Goal: Transaction & Acquisition: Purchase product/service

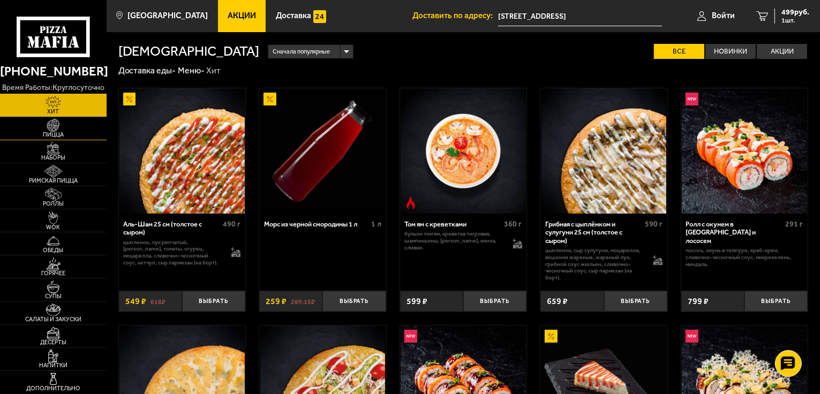
click at [53, 135] on span "Пицца" at bounding box center [53, 135] width 107 height 6
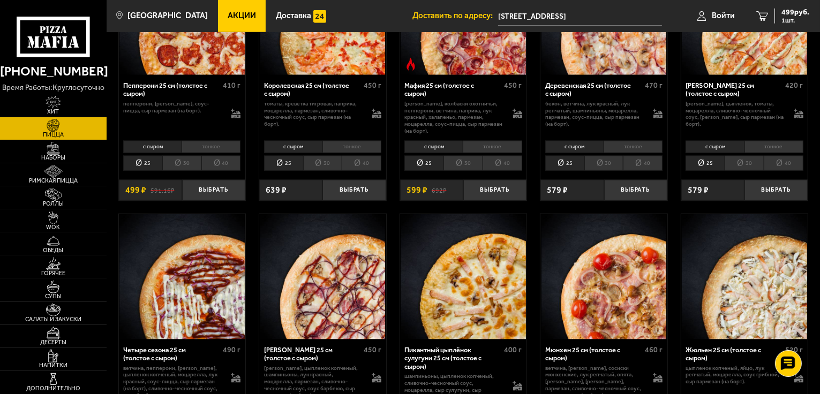
scroll to position [1162, 0]
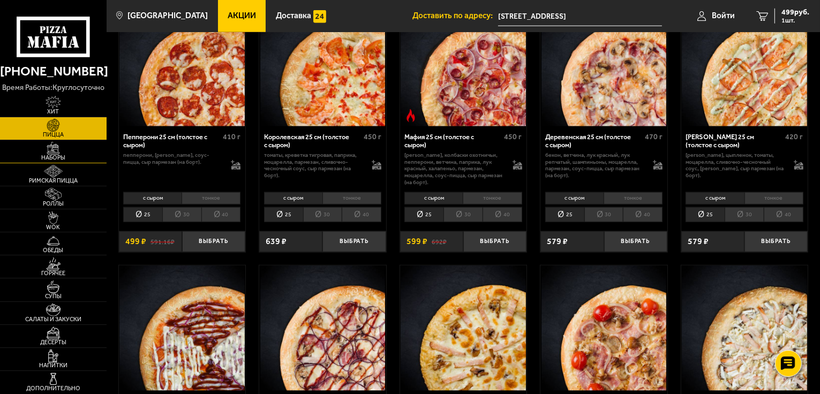
click at [55, 155] on span "Наборы" at bounding box center [53, 158] width 107 height 6
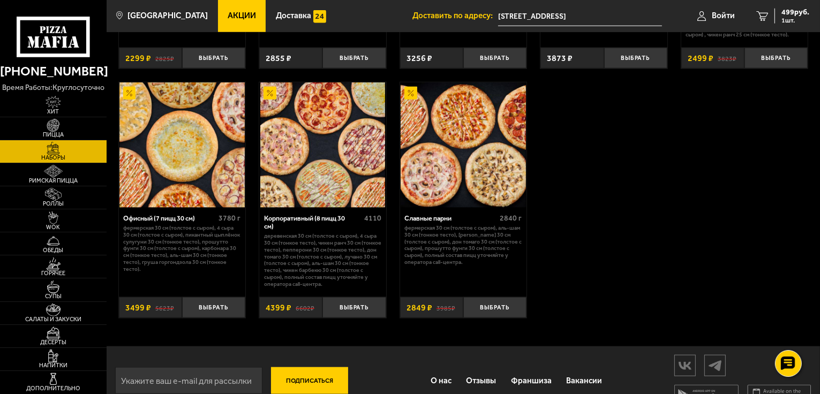
scroll to position [1338, 0]
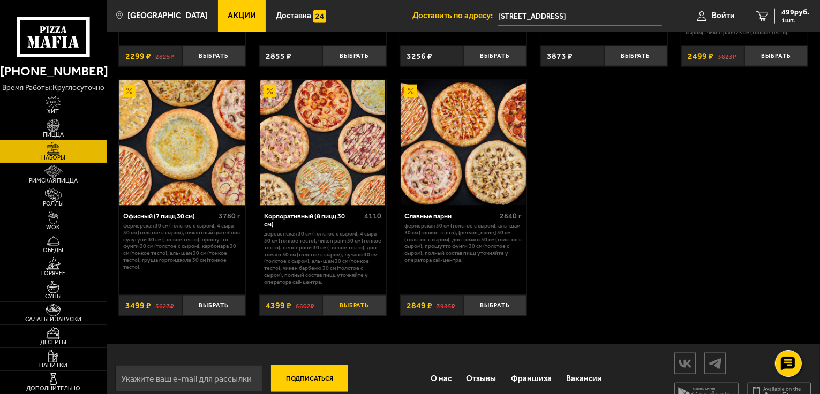
click at [351, 309] on button "Выбрать" at bounding box center [353, 305] width 63 height 21
click at [331, 310] on button "−" at bounding box center [332, 305] width 21 height 21
click at [222, 312] on button "Выбрать" at bounding box center [213, 305] width 63 height 21
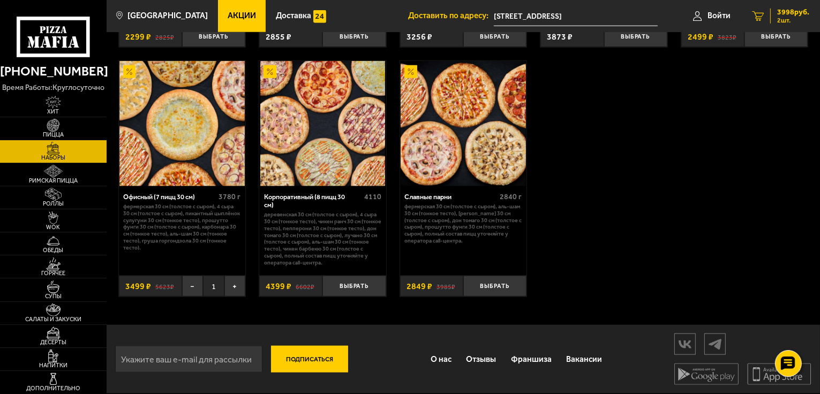
click at [793, 16] on span "3998 руб." at bounding box center [793, 12] width 32 height 7
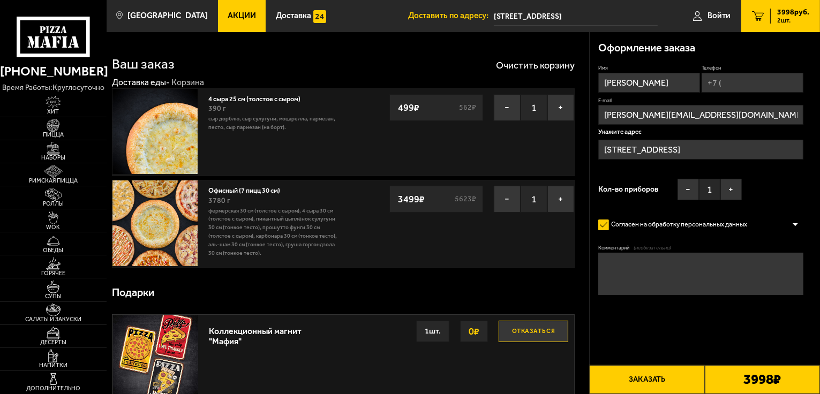
type input "[STREET_ADDRESS]"
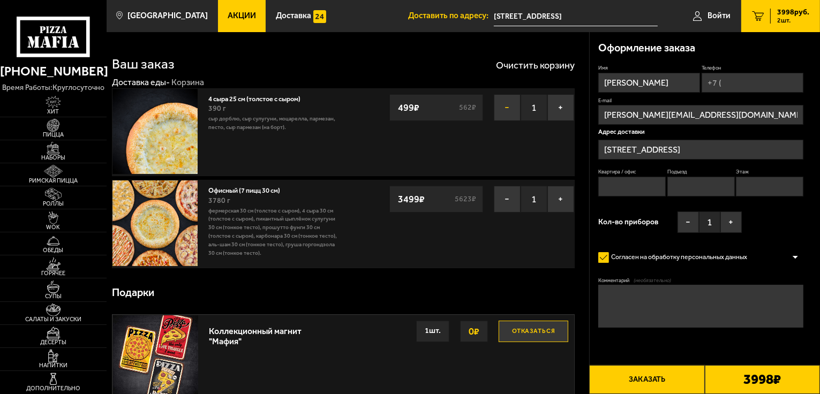
click at [505, 108] on button "−" at bounding box center [507, 107] width 27 height 27
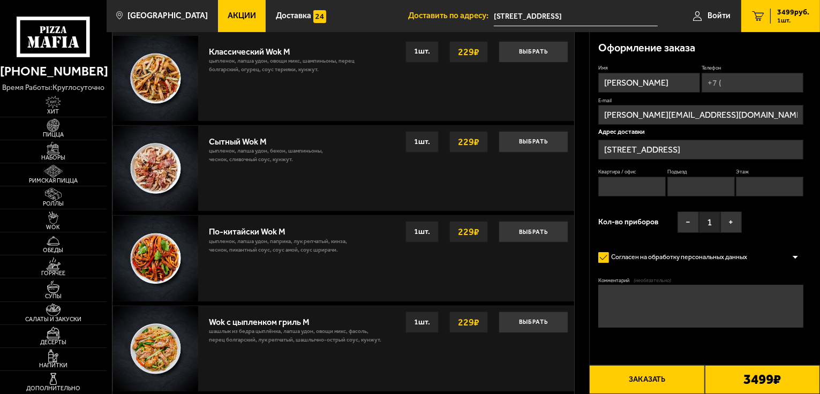
scroll to position [321, 0]
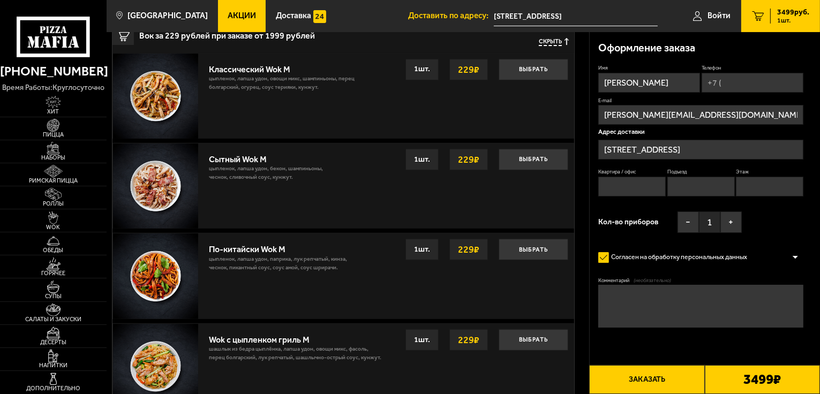
click at [723, 84] on input "Телефон" at bounding box center [752, 83] width 102 height 20
type input "[PHONE_NUMBER]"
type input "6а"
type input "0"
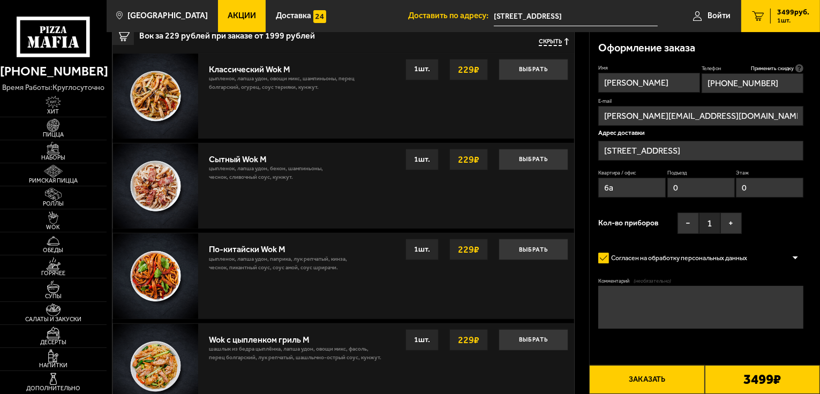
type input "[PHONE_NUMBER]"
click at [739, 149] on input "[STREET_ADDRESS]" at bounding box center [700, 151] width 205 height 20
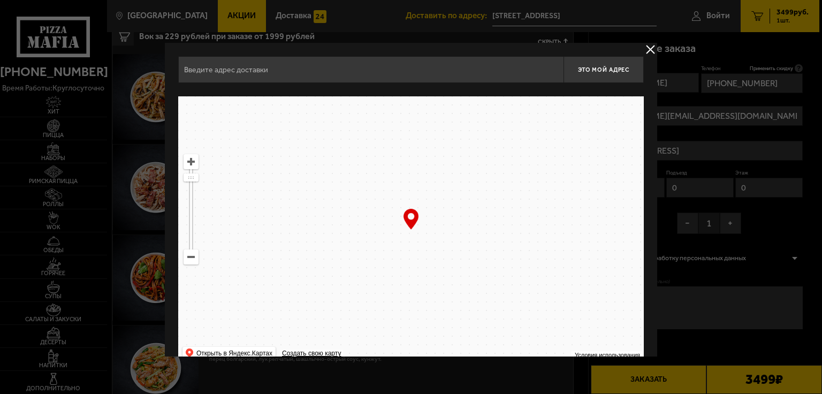
type input "[STREET_ADDRESS]"
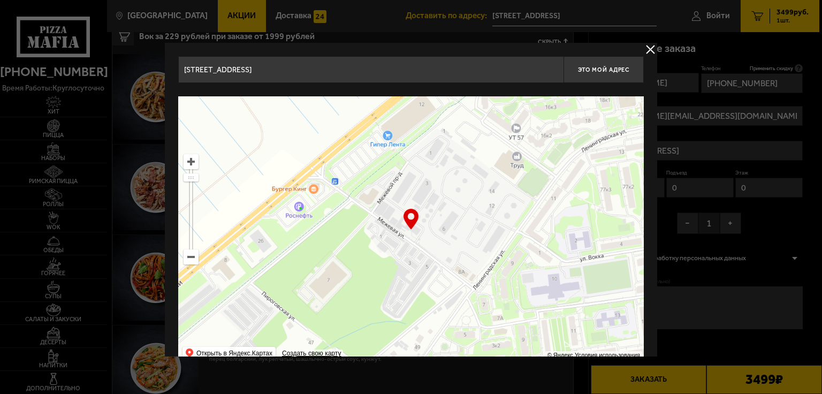
click at [411, 223] on div "… © Яндекс Условия использования Открыть в Яндекс.Картах Создать свою карту" at bounding box center [411, 230] width 466 height 268
click at [650, 47] on button "delivery type" at bounding box center [650, 49] width 13 height 13
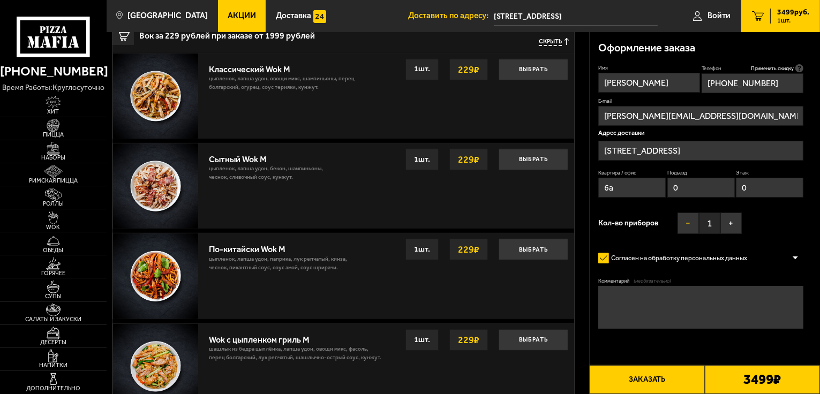
click at [686, 223] on button "−" at bounding box center [687, 223] width 21 height 21
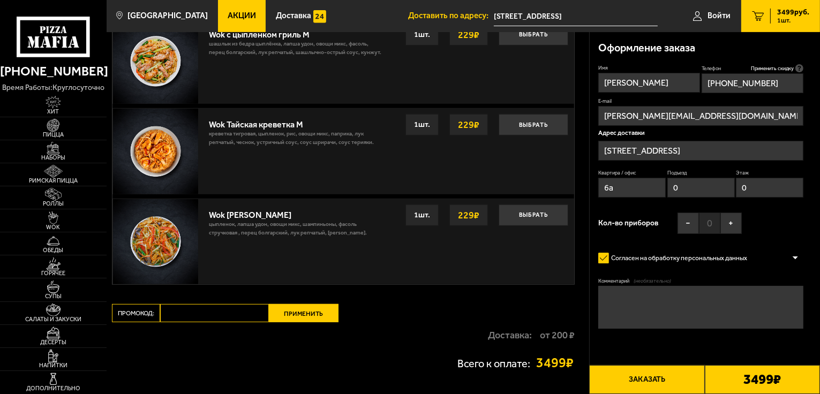
scroll to position [642, 0]
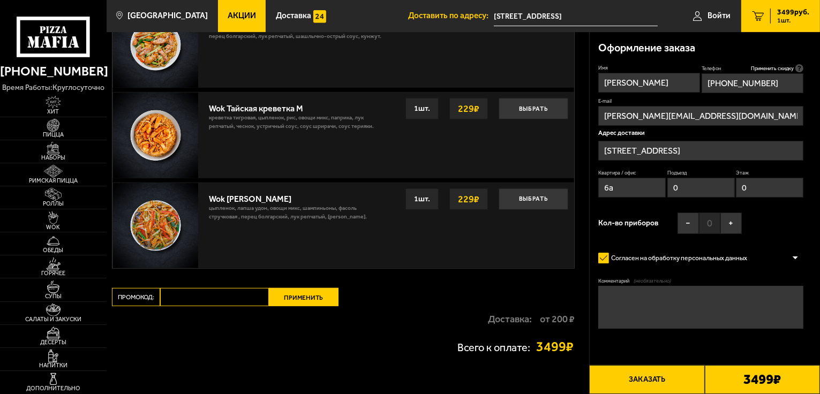
click at [614, 299] on textarea "Комментарий (необязательно)" at bounding box center [700, 307] width 205 height 43
click at [660, 302] on textarea "Доброе утро! Доставка к 12:30. СПАСИБО ." at bounding box center [700, 307] width 205 height 43
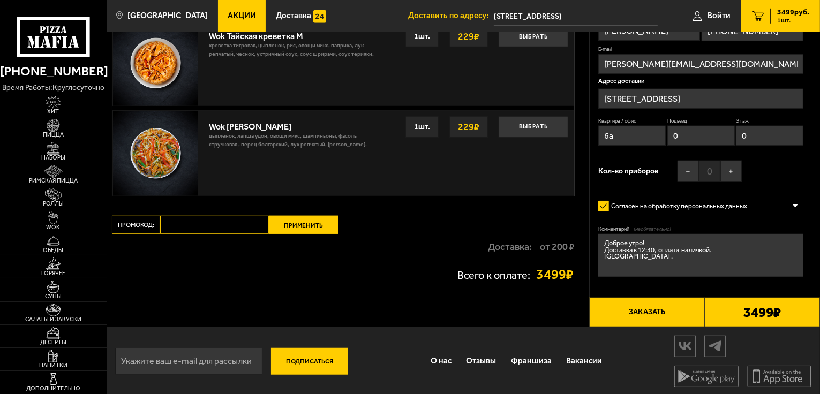
scroll to position [717, 0]
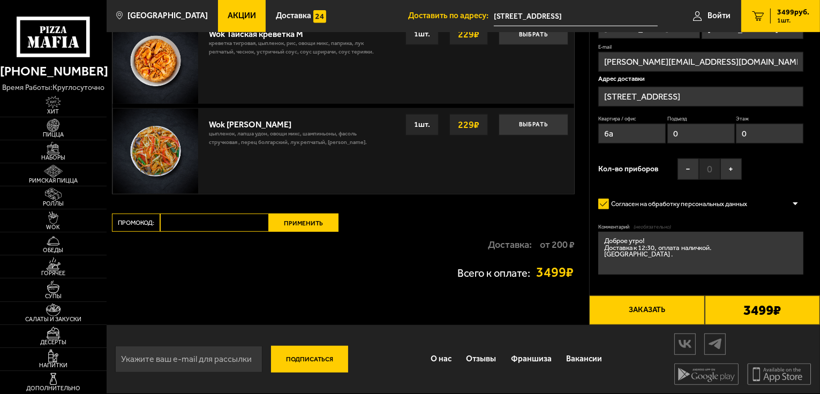
type textarea "Доброе утро! Доставка к 12:30, оплата наличкой. [GEOGRAPHIC_DATA] ."
click at [649, 305] on button "Заказать" at bounding box center [646, 310] width 115 height 29
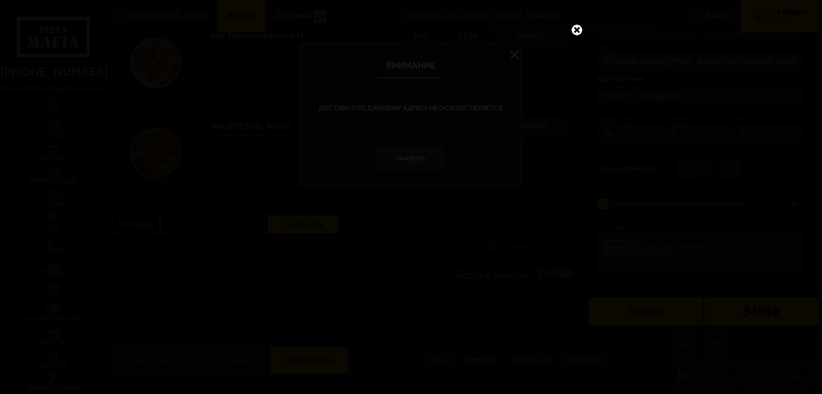
click at [577, 31] on link at bounding box center [577, 30] width 14 height 14
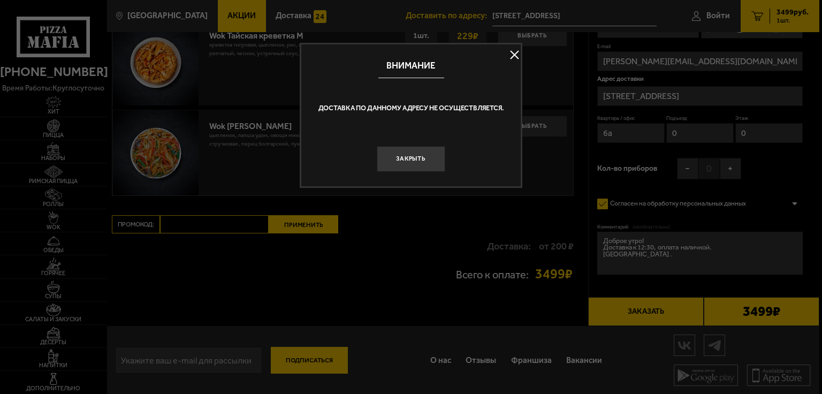
click at [515, 55] on button at bounding box center [514, 55] width 16 height 16
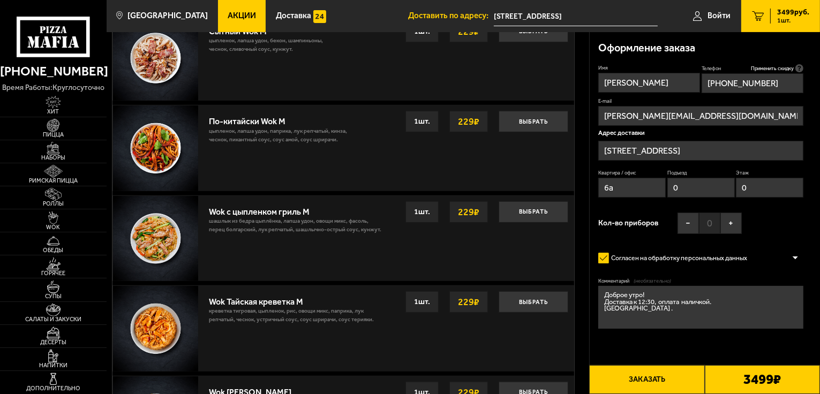
scroll to position [503, 0]
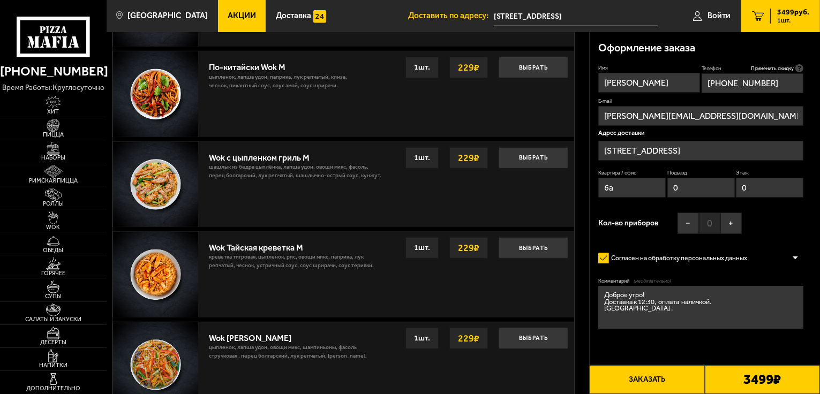
click at [663, 380] on button "Заказать" at bounding box center [646, 379] width 115 height 29
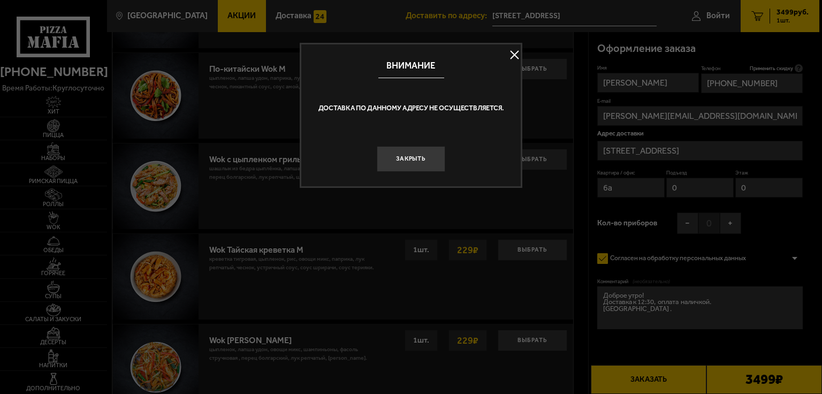
click at [518, 55] on button at bounding box center [514, 55] width 16 height 16
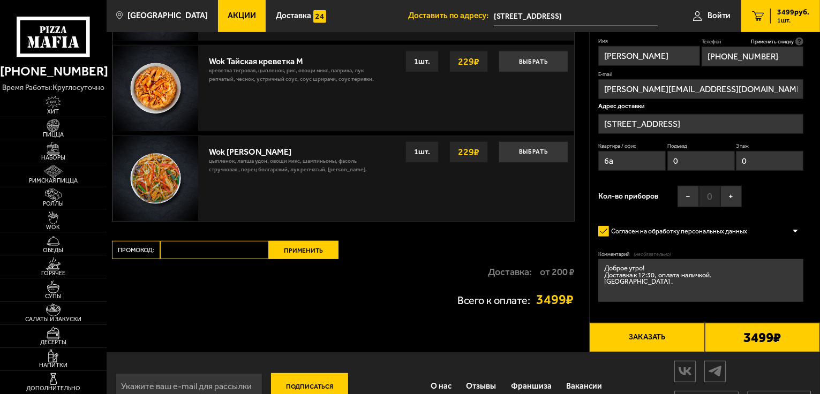
scroll to position [717, 0]
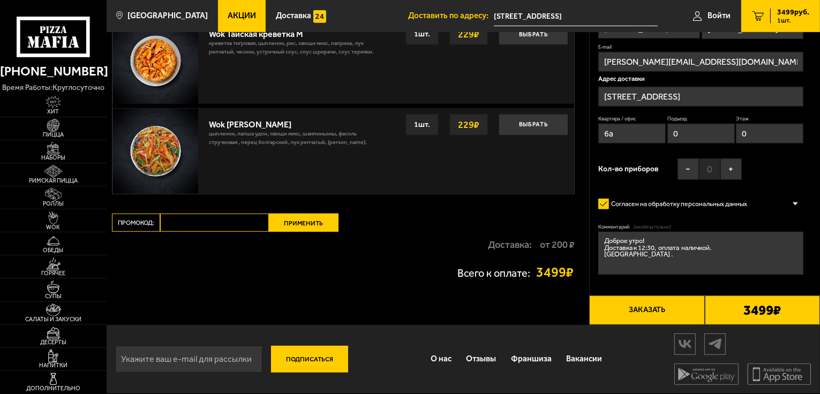
click at [663, 310] on button "Заказать" at bounding box center [646, 310] width 115 height 29
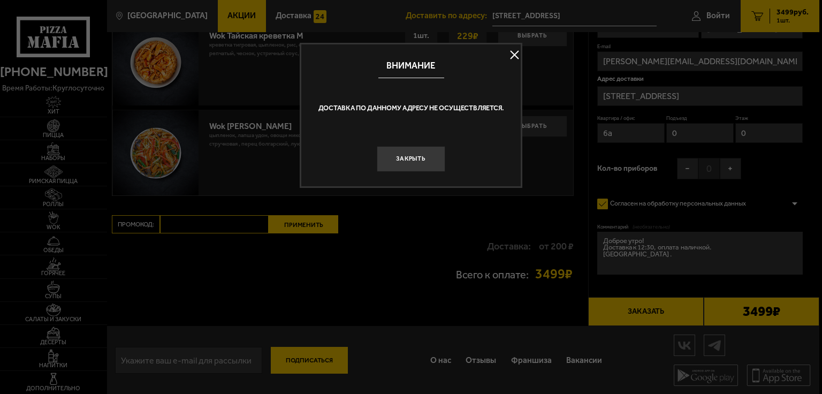
click at [514, 58] on button at bounding box center [514, 55] width 16 height 16
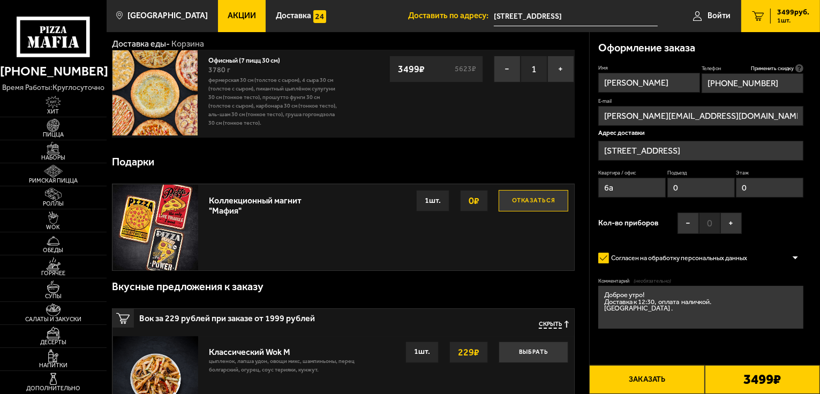
scroll to position [0, 0]
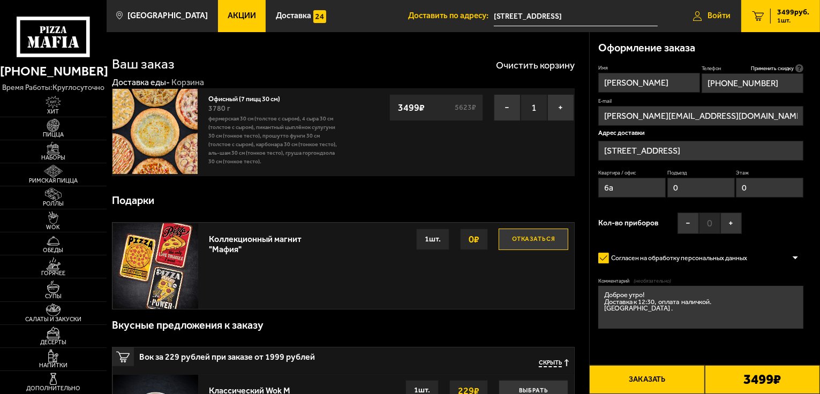
click at [722, 17] on span "Войти" at bounding box center [718, 16] width 23 height 8
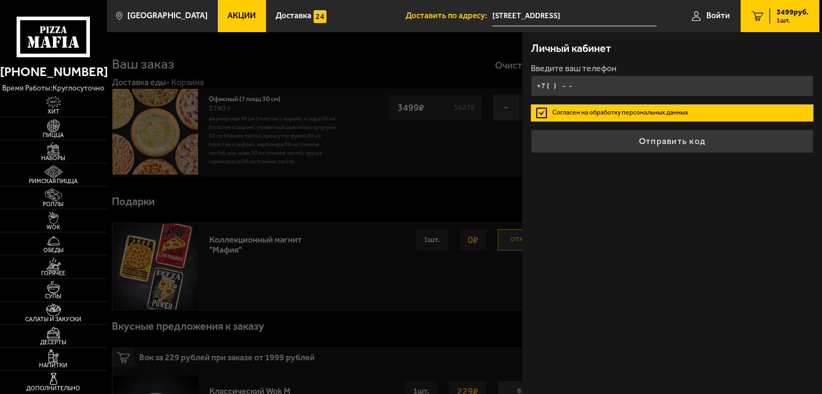
type input "[PHONE_NUMBER]"
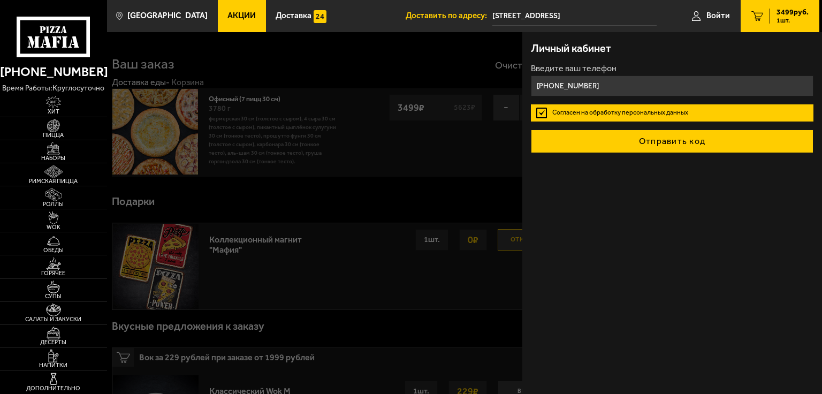
click at [679, 141] on button "Отправить код" at bounding box center [672, 142] width 283 height 24
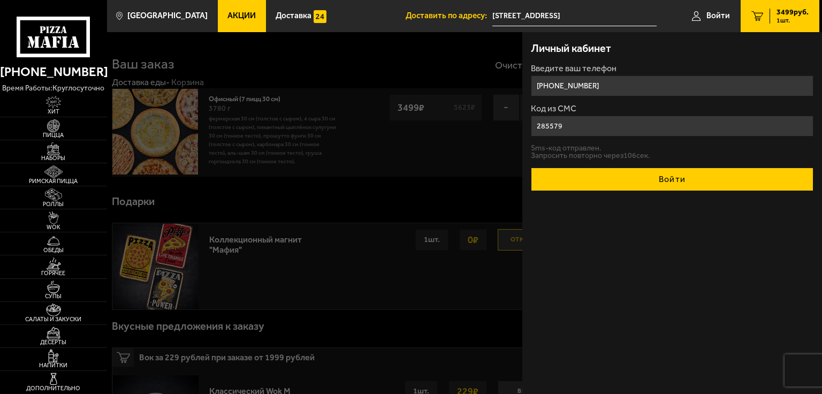
type input "285579"
click at [678, 172] on button "Войти" at bounding box center [672, 180] width 283 height 24
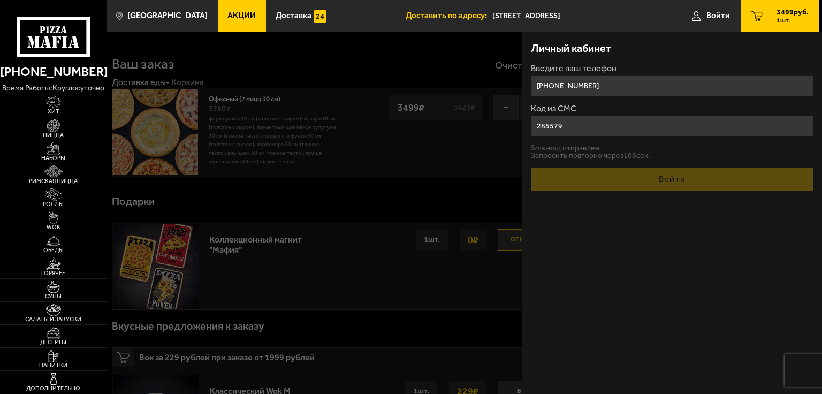
type input "[PHONE_NUMBER]"
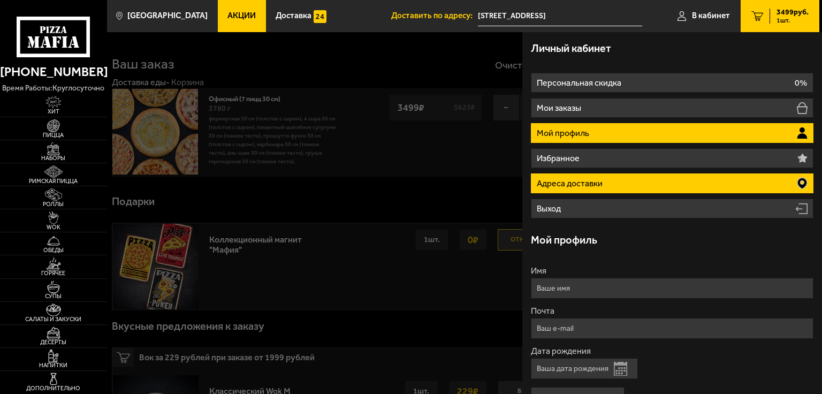
click at [785, 183] on li "Адреса доставки" at bounding box center [672, 183] width 283 height 20
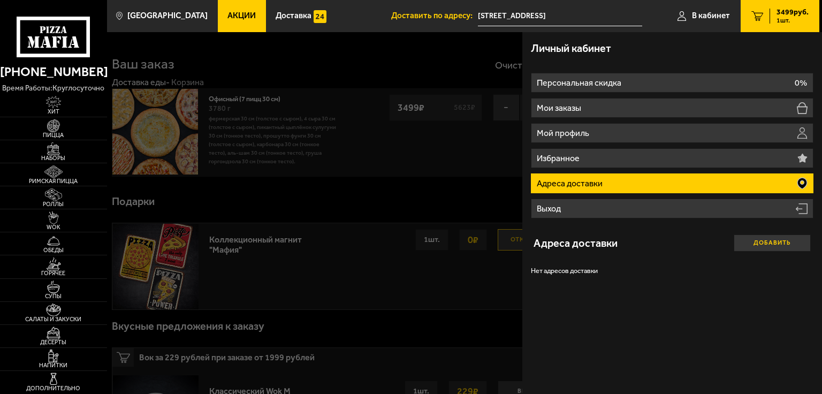
click at [762, 248] on button "Добавить" at bounding box center [772, 242] width 77 height 17
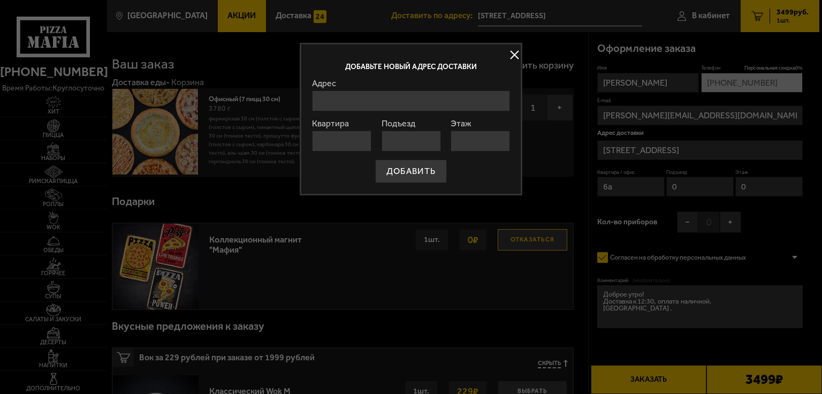
click at [346, 97] on input "Адрес" at bounding box center [411, 100] width 198 height 21
type input "[STREET_ADDRESS]"
type input "6"
type input "0"
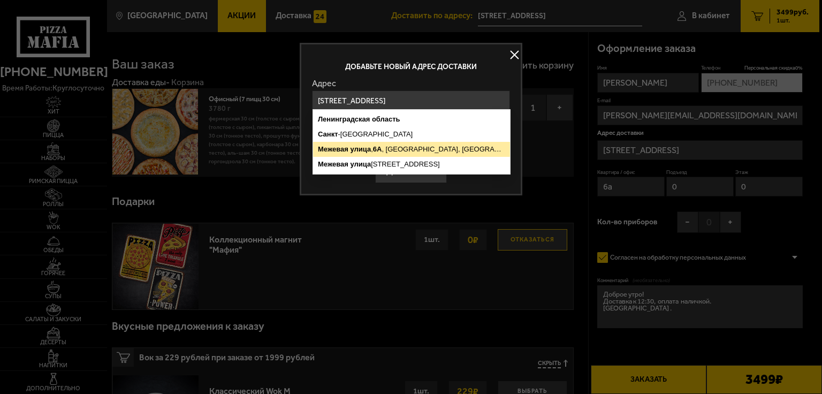
click at [416, 149] on ymaps "Межевая улица , 6А , Всеволожск, Ленинградская область" at bounding box center [411, 149] width 197 height 15
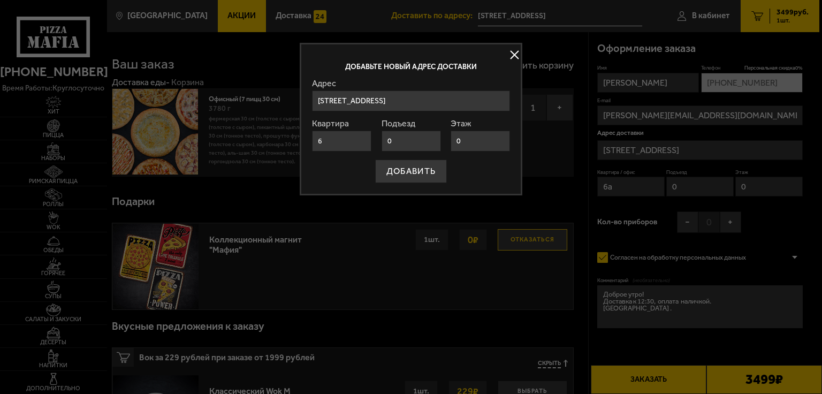
click at [330, 138] on input "6" at bounding box center [341, 141] width 59 height 21
click at [330, 143] on input "6" at bounding box center [341, 141] width 59 height 21
type input "6"
click at [325, 138] on input "6" at bounding box center [341, 141] width 59 height 21
click at [517, 54] on button at bounding box center [514, 55] width 16 height 16
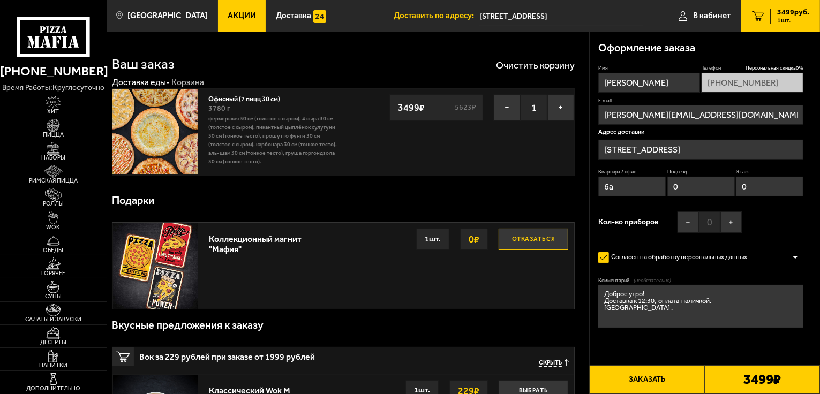
click at [662, 380] on button "Заказать" at bounding box center [646, 379] width 115 height 29
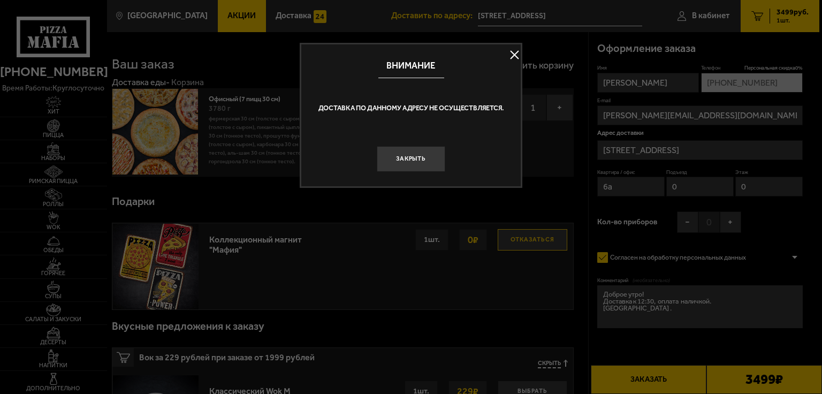
click at [514, 56] on button at bounding box center [514, 55] width 16 height 16
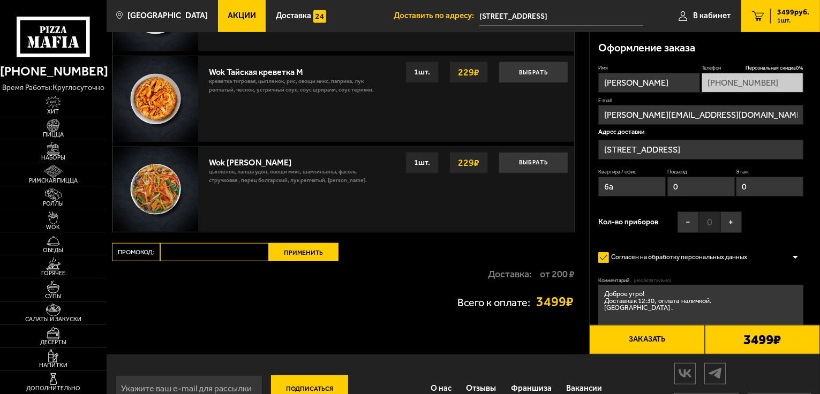
scroll to position [709, 0]
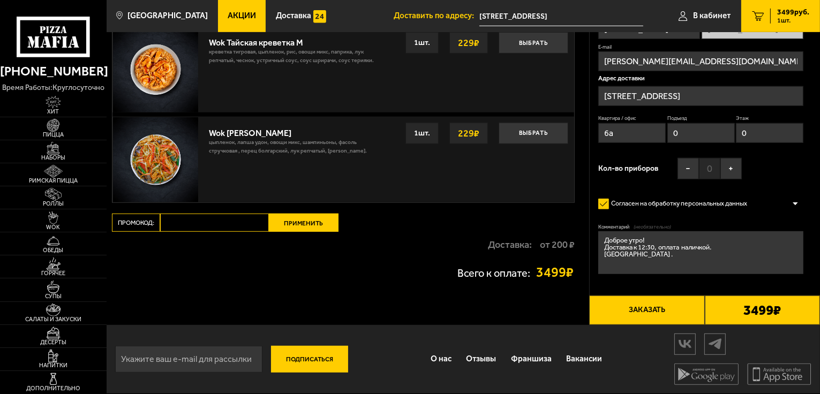
click at [631, 308] on button "Заказать" at bounding box center [646, 310] width 115 height 29
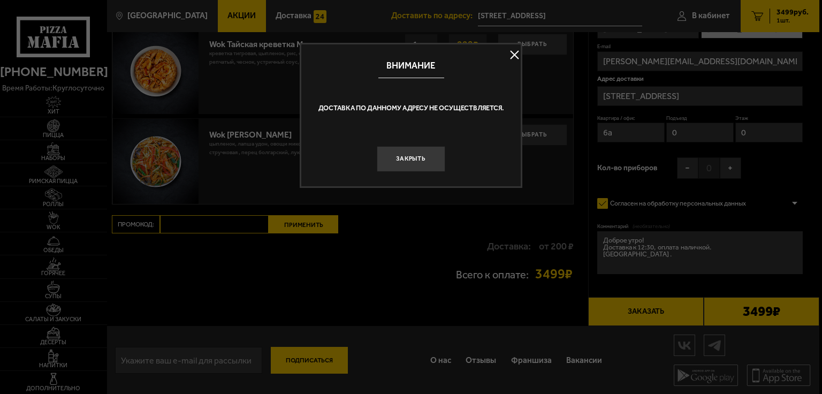
click at [515, 55] on button at bounding box center [514, 55] width 16 height 16
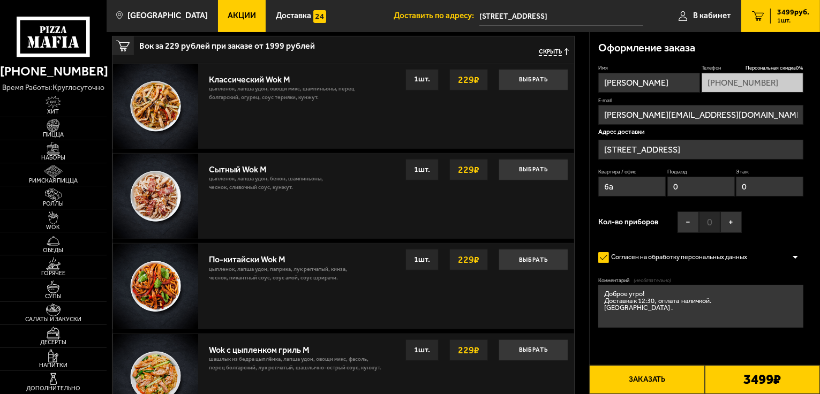
scroll to position [227, 0]
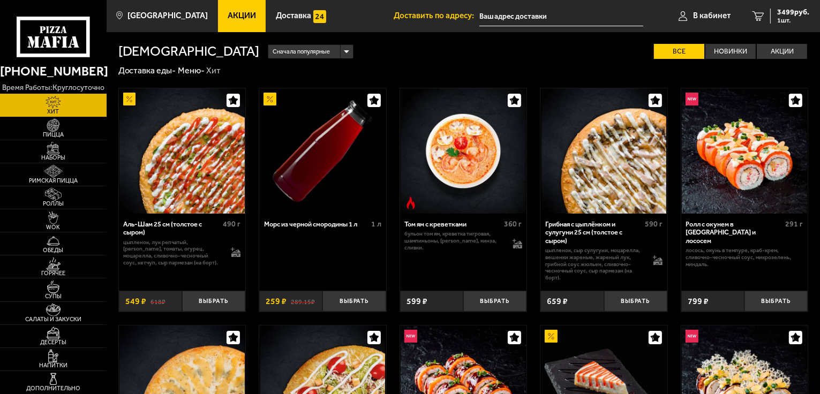
type input "[STREET_ADDRESS]"
click at [139, 12] on span "[GEOGRAPHIC_DATA]" at bounding box center [167, 16] width 80 height 8
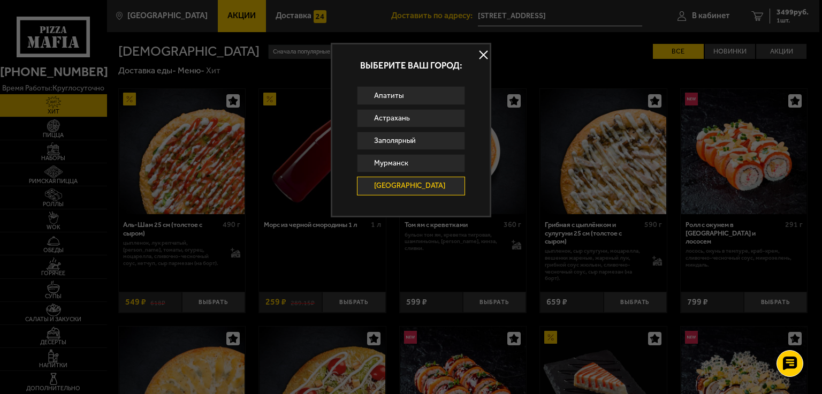
click at [484, 55] on button at bounding box center [483, 55] width 16 height 16
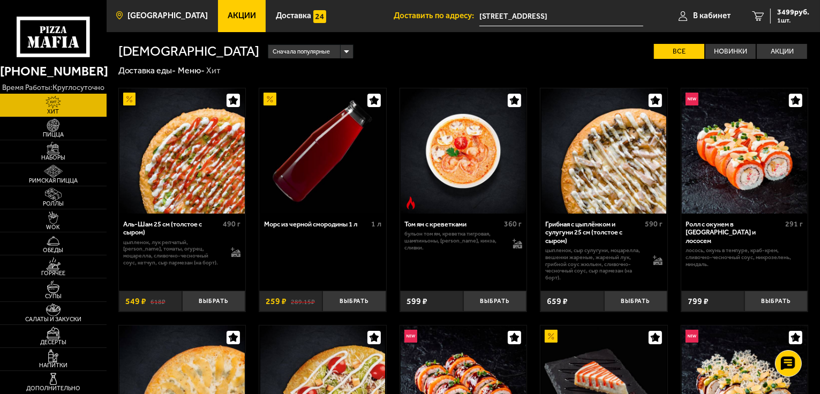
click at [118, 17] on icon at bounding box center [119, 16] width 6 height 9
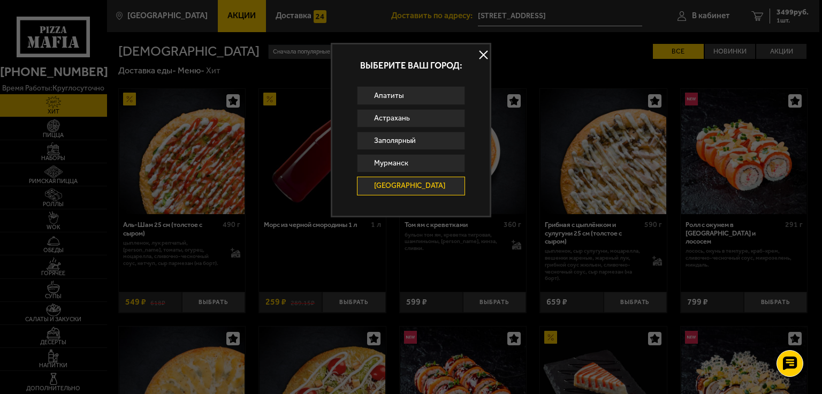
click at [484, 58] on button at bounding box center [483, 55] width 16 height 16
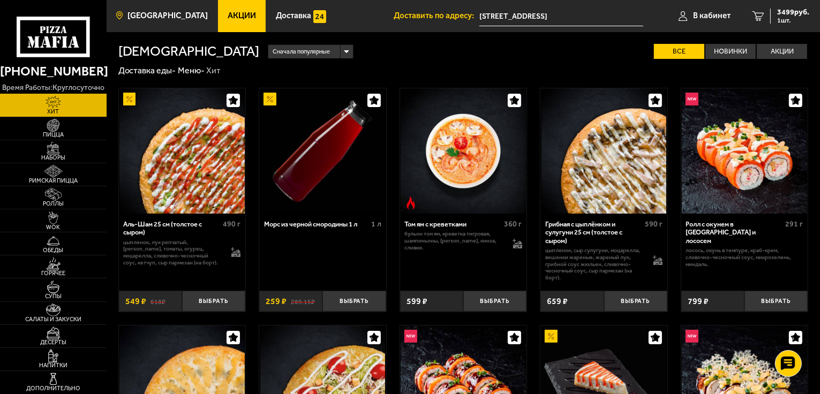
click at [119, 14] on icon at bounding box center [119, 16] width 6 height 9
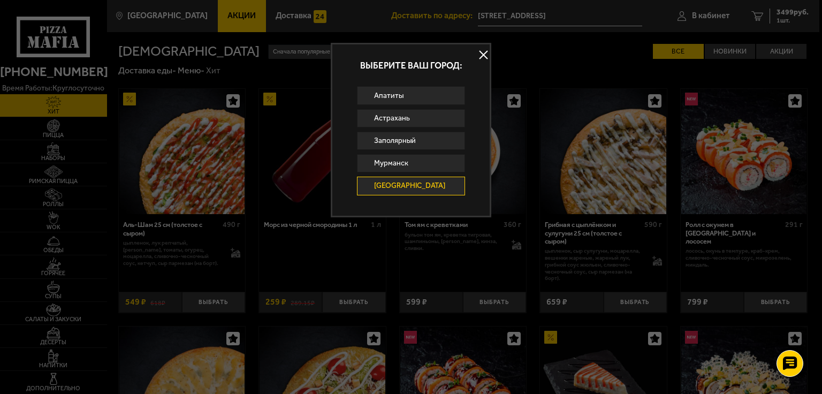
click at [484, 55] on button at bounding box center [483, 55] width 16 height 16
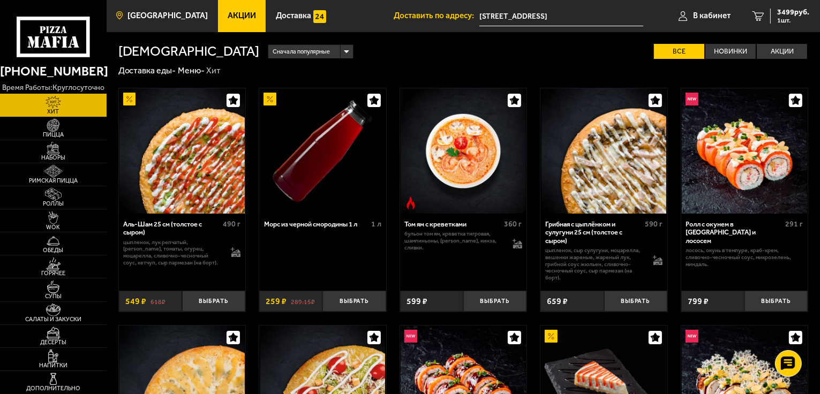
click at [167, 15] on span "[GEOGRAPHIC_DATA]" at bounding box center [167, 16] width 80 height 8
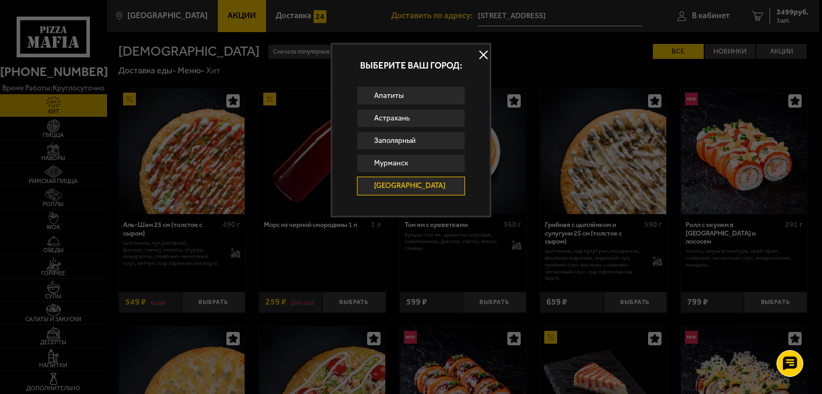
click at [484, 54] on button at bounding box center [483, 55] width 16 height 16
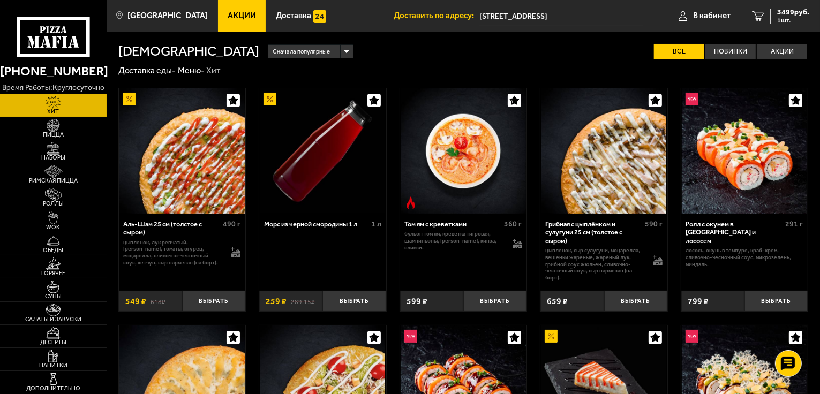
click at [540, 17] on input "[STREET_ADDRESS]" at bounding box center [561, 16] width 164 height 20
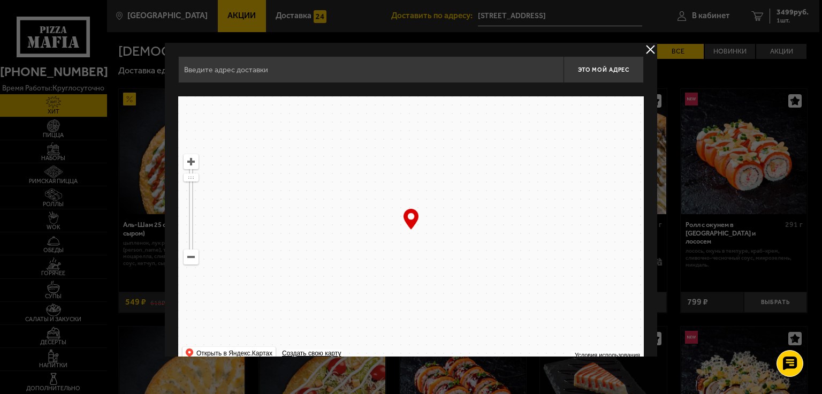
type input "[STREET_ADDRESS]"
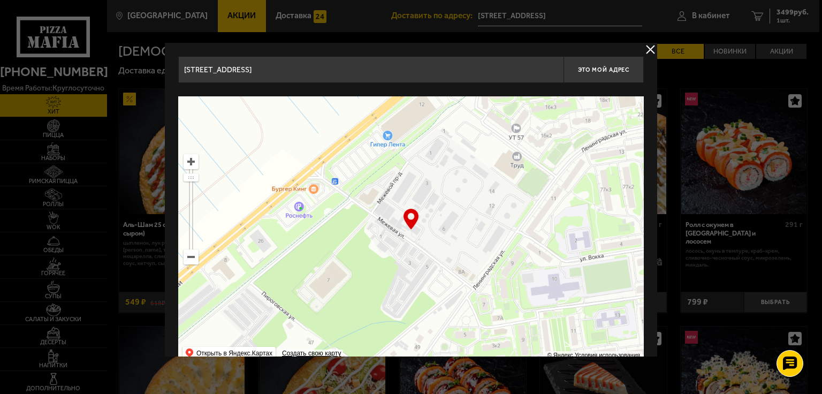
click at [649, 46] on button "delivery type" at bounding box center [650, 49] width 13 height 13
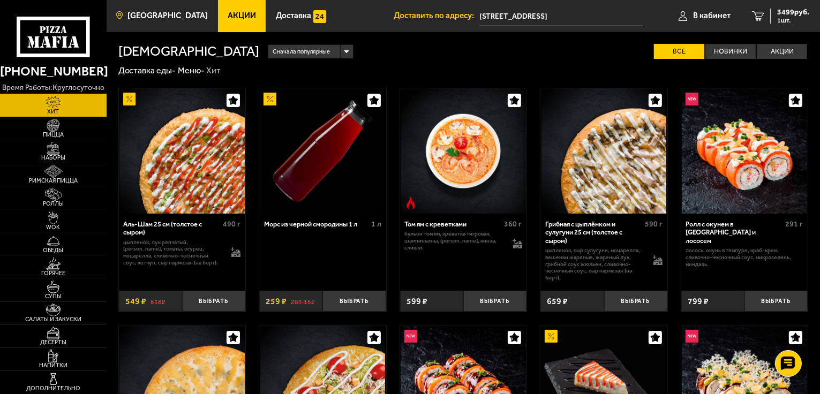
click at [120, 17] on icon at bounding box center [119, 16] width 6 height 9
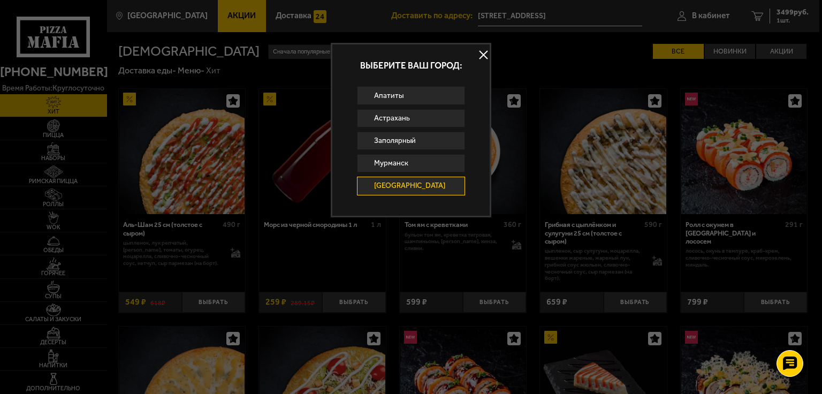
click at [486, 52] on button at bounding box center [483, 55] width 16 height 16
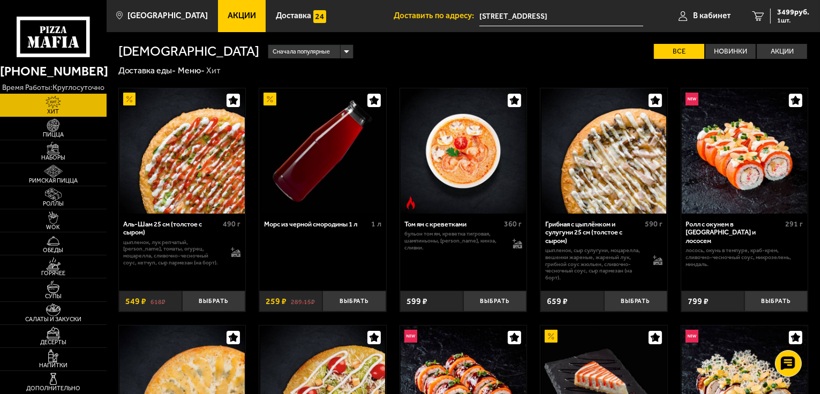
click at [548, 14] on input "[STREET_ADDRESS]" at bounding box center [561, 16] width 164 height 20
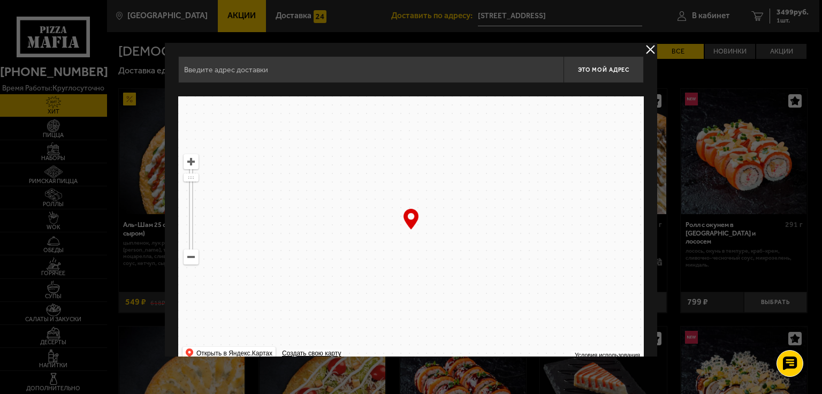
type input "[STREET_ADDRESS]"
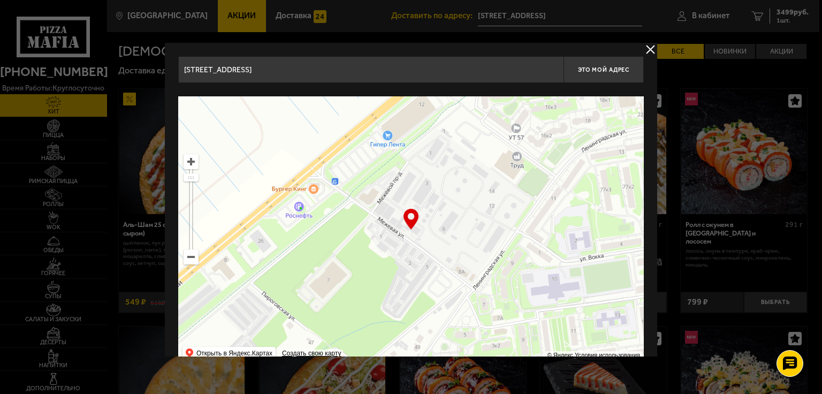
click at [652, 49] on button "delivery type" at bounding box center [650, 49] width 13 height 13
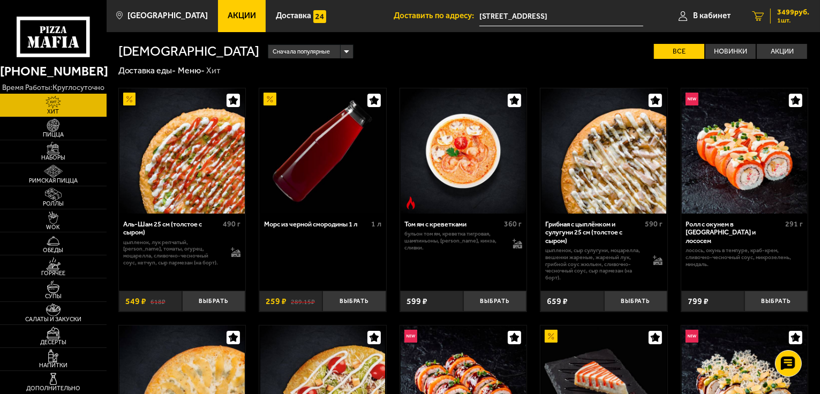
click at [793, 17] on span "1 шт." at bounding box center [793, 20] width 32 height 6
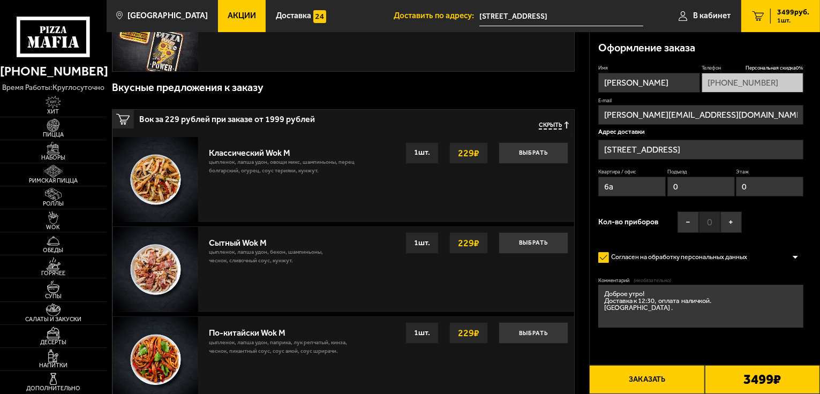
scroll to position [268, 0]
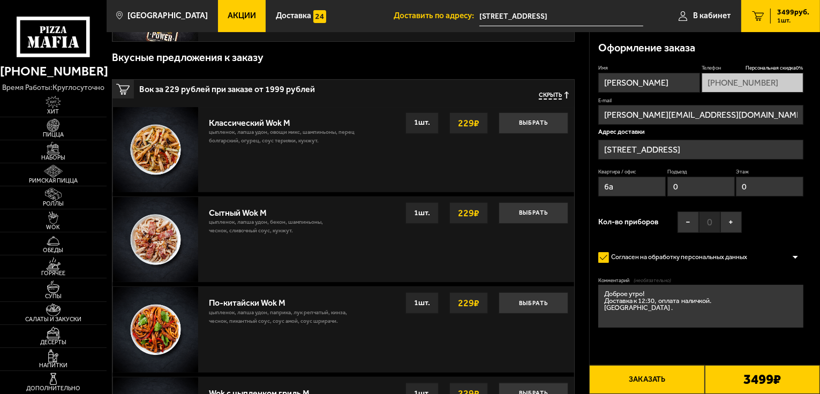
click at [666, 377] on button "Заказать" at bounding box center [646, 379] width 115 height 29
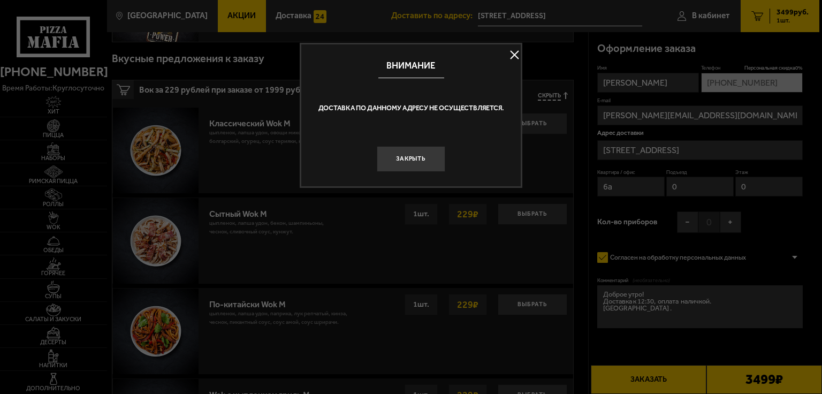
click at [515, 54] on button at bounding box center [514, 55] width 16 height 16
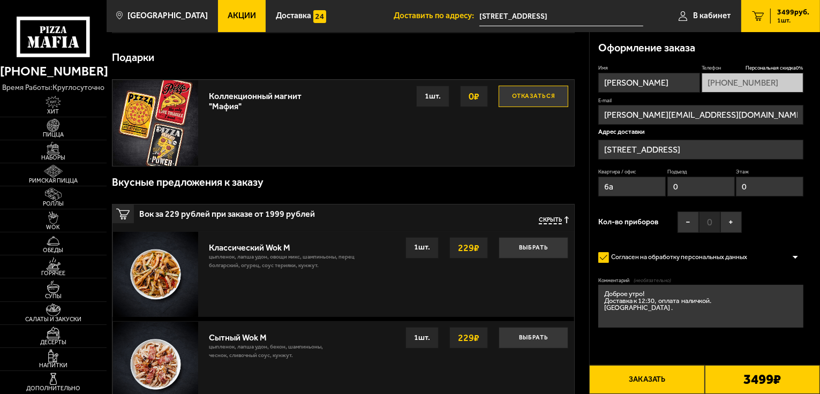
scroll to position [161, 0]
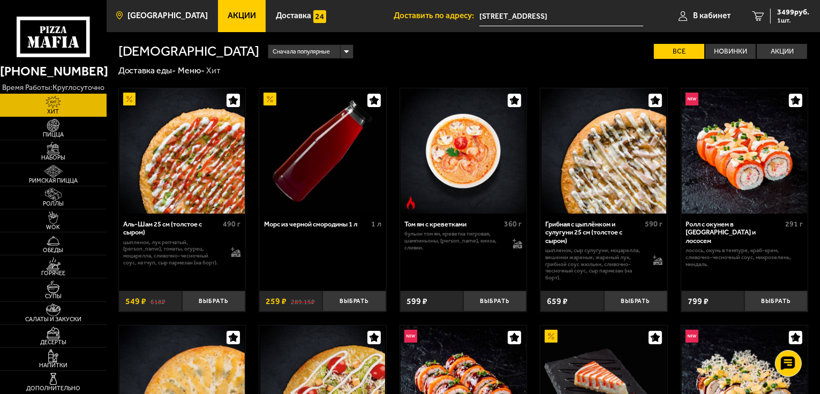
click at [173, 15] on span "[GEOGRAPHIC_DATA]" at bounding box center [167, 16] width 80 height 8
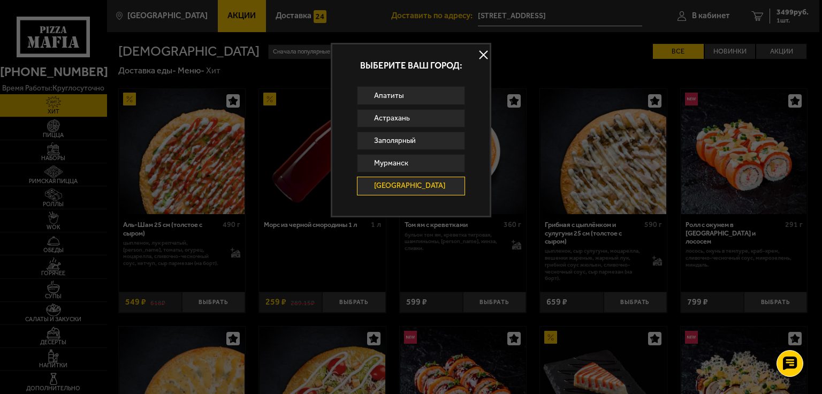
click at [482, 54] on button at bounding box center [483, 55] width 16 height 16
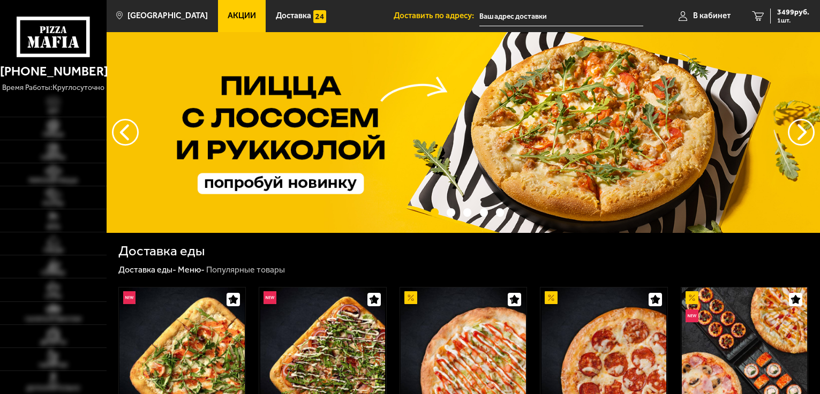
type input "[STREET_ADDRESS]"
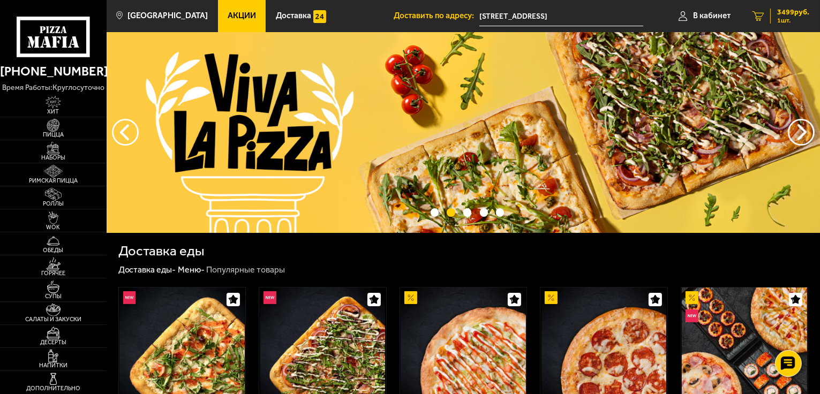
click at [784, 16] on span "3499 руб." at bounding box center [793, 12] width 32 height 7
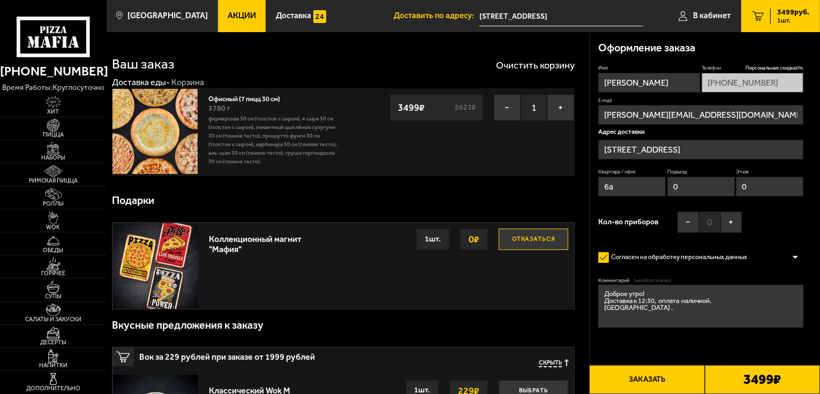
click at [623, 379] on button "Заказать" at bounding box center [646, 379] width 115 height 29
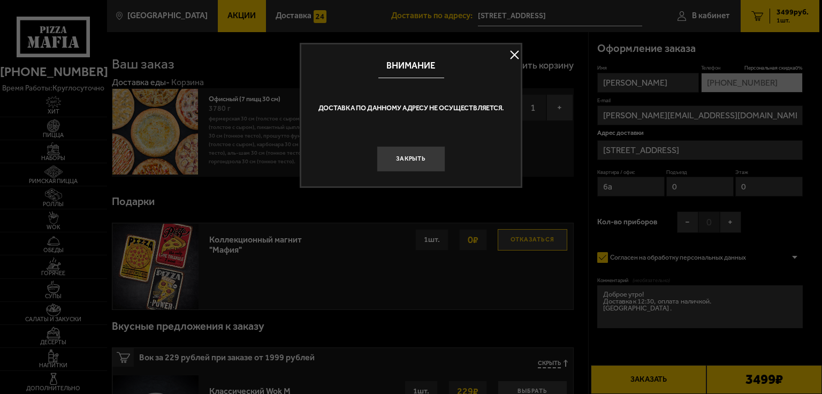
click at [514, 54] on button at bounding box center [514, 55] width 16 height 16
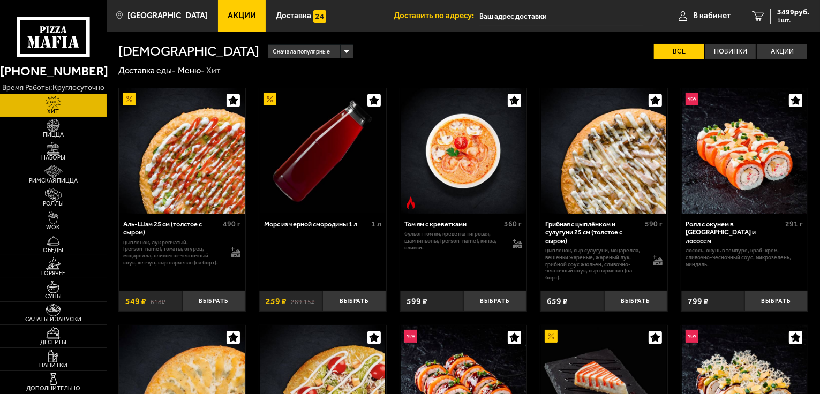
type input "[STREET_ADDRESS]"
click at [786, 16] on span "3499 руб." at bounding box center [793, 12] width 32 height 7
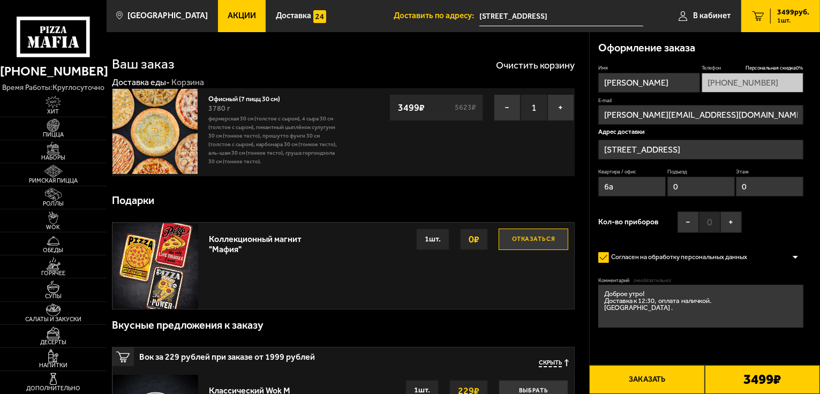
click at [640, 377] on button "Заказать" at bounding box center [646, 379] width 115 height 29
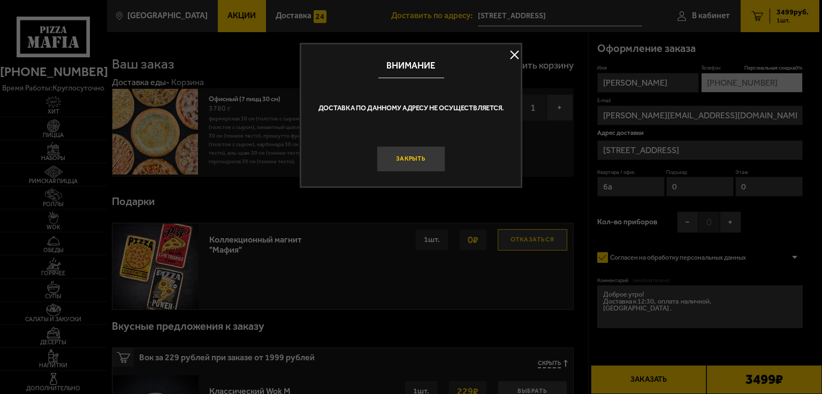
click at [409, 160] on button "Закрыть" at bounding box center [411, 159] width 69 height 26
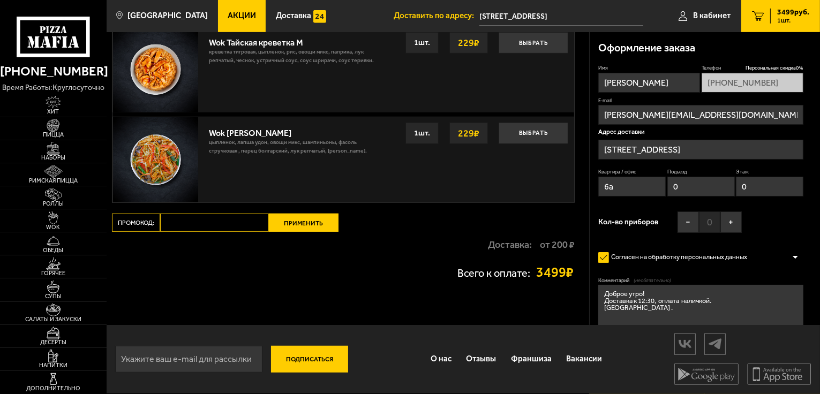
scroll to position [709, 0]
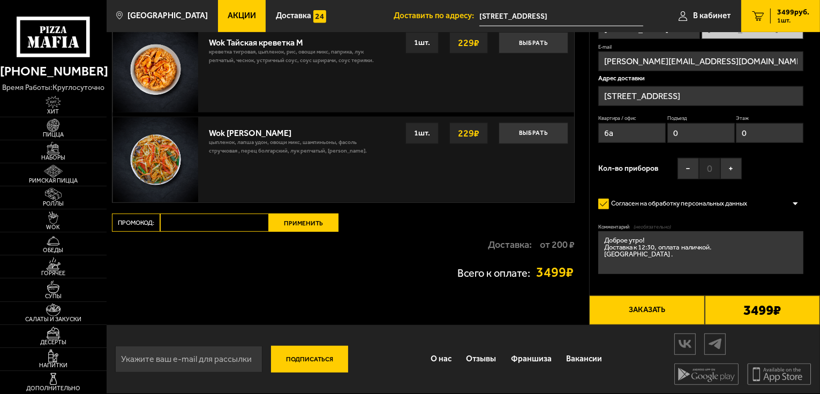
drag, startPoint x: 819, startPoint y: 93, endPoint x: 820, endPoint y: 212, distance: 118.9
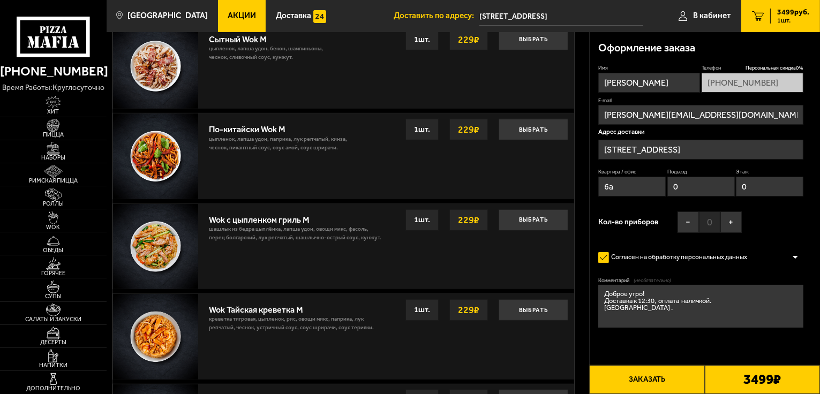
scroll to position [281, 0]
